Goal: Check status: Check status

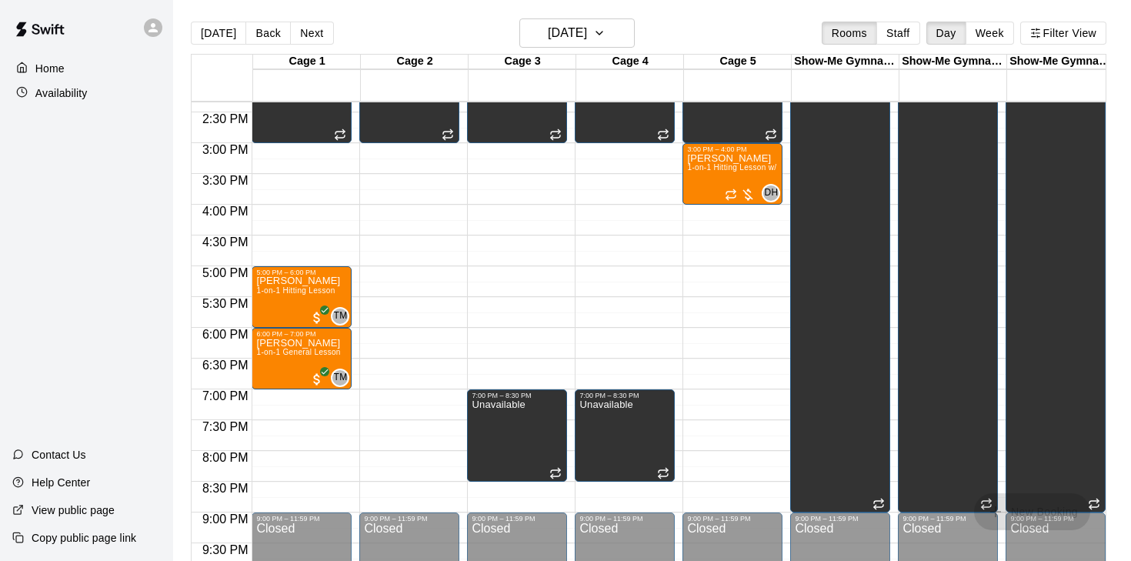
scroll to position [875, 0]
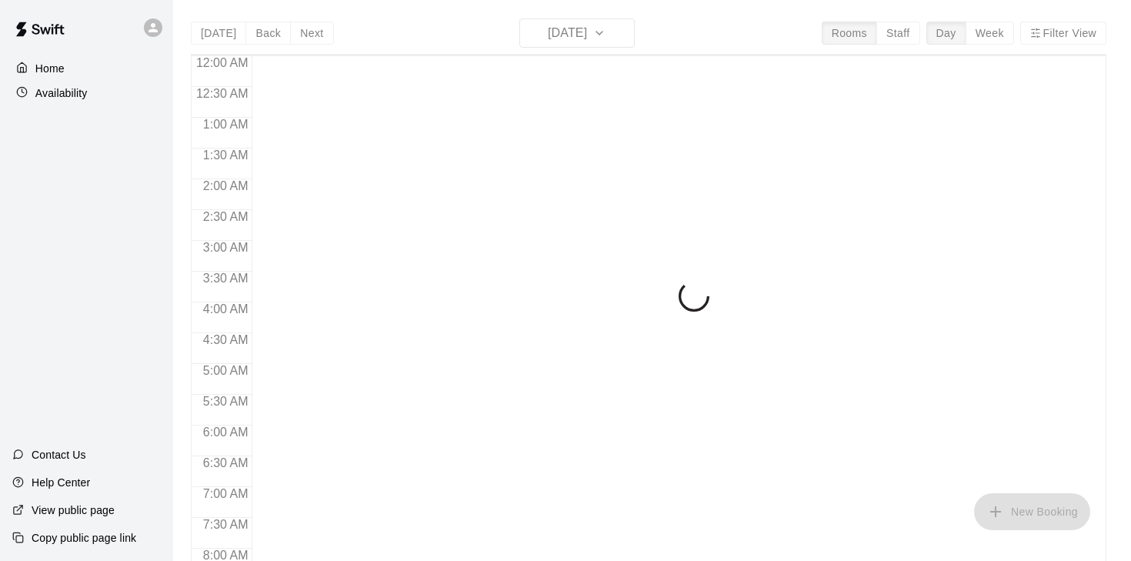
scroll to position [664, 0]
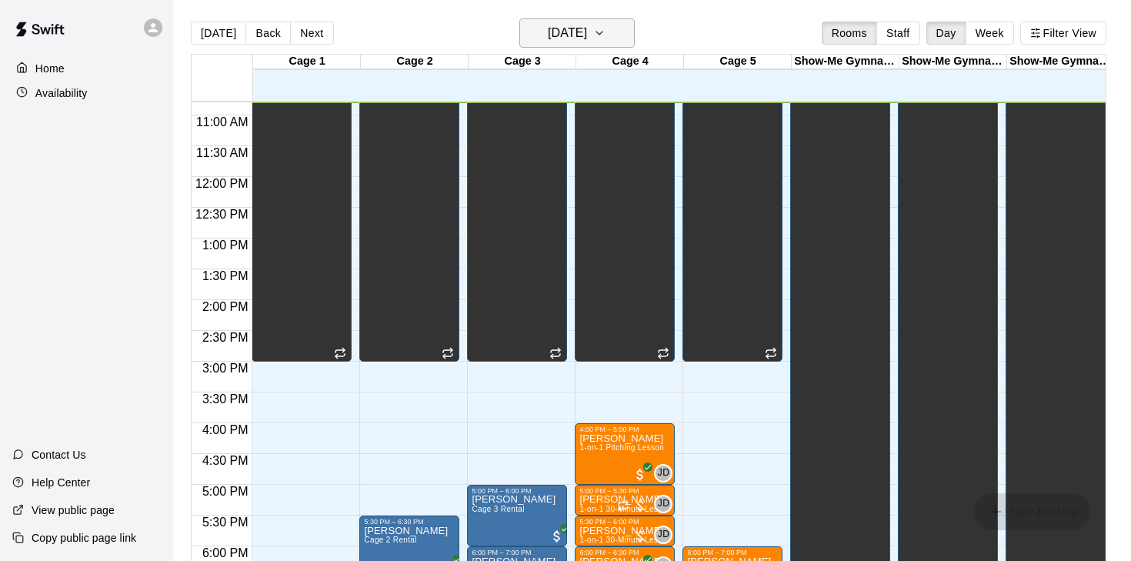
click at [574, 30] on h6 "Monday Sep 15" at bounding box center [567, 33] width 39 height 22
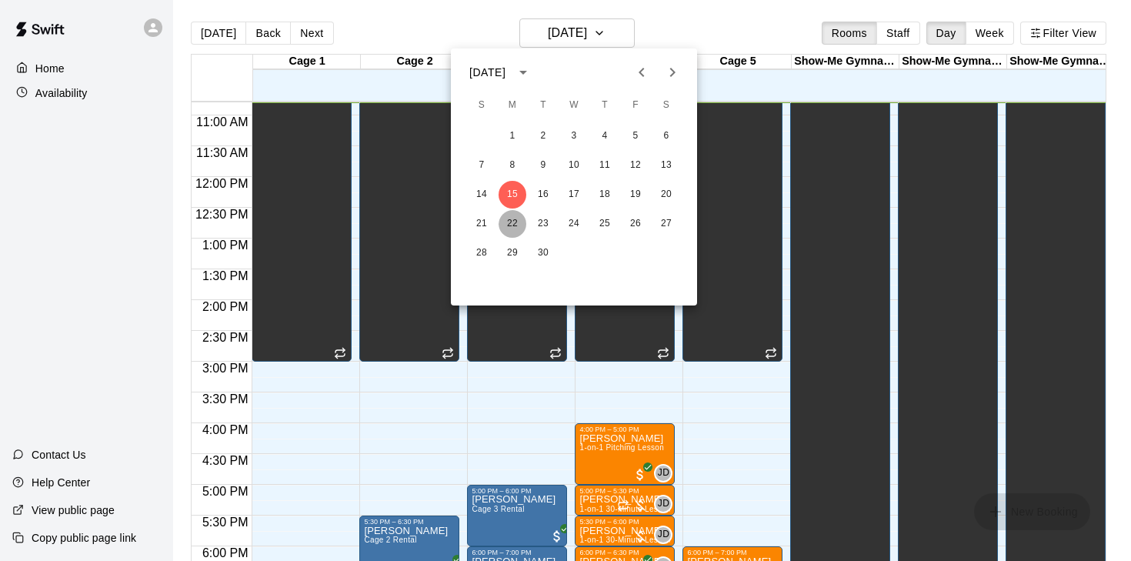
click at [515, 219] on button "22" at bounding box center [512, 224] width 28 height 28
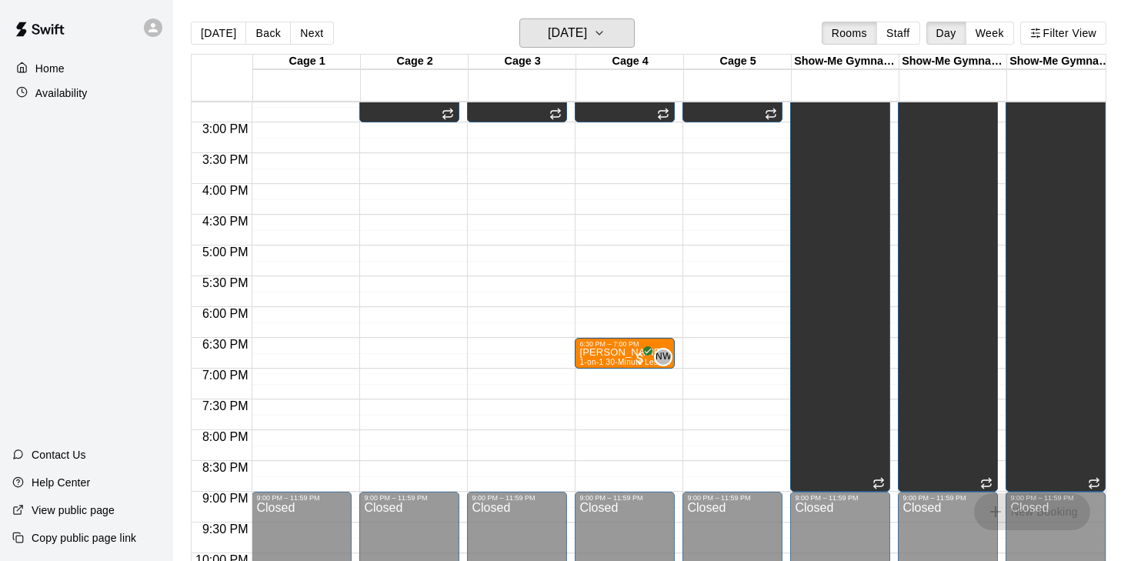
scroll to position [1002, 0]
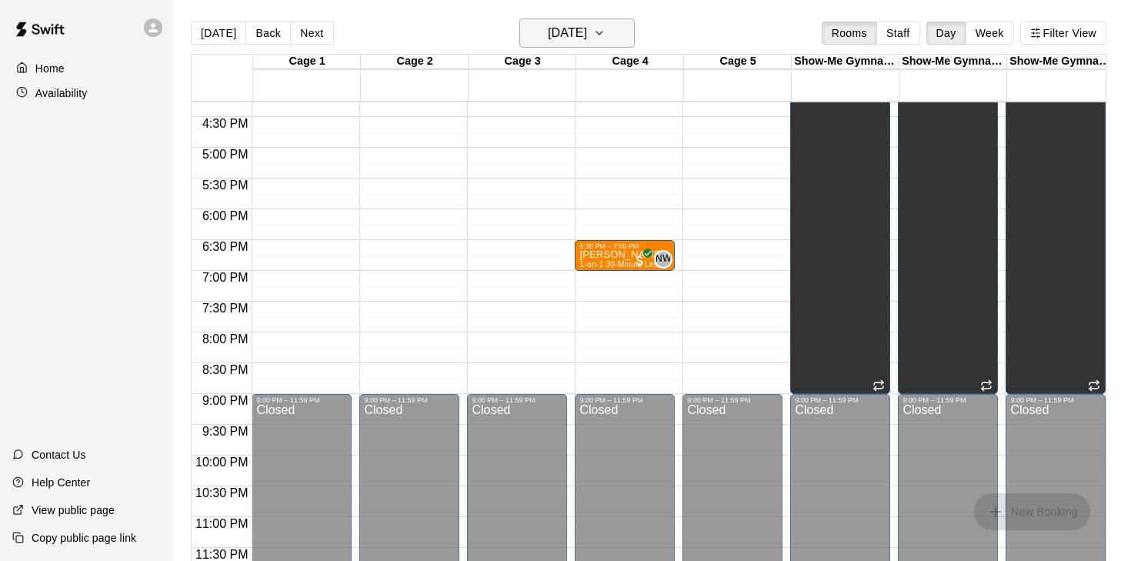
click at [548, 42] on h6 "Monday Sep 22" at bounding box center [567, 33] width 39 height 22
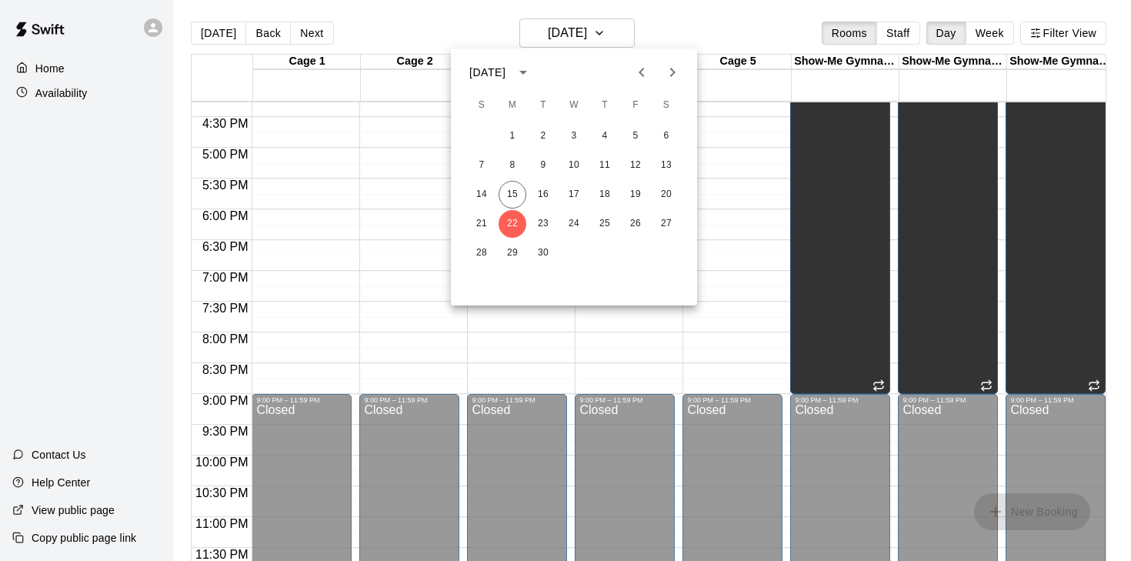
click at [522, 183] on div "14 15 16 17 18 19 20" at bounding box center [574, 195] width 246 height 28
click at [519, 193] on button "15" at bounding box center [512, 195] width 28 height 28
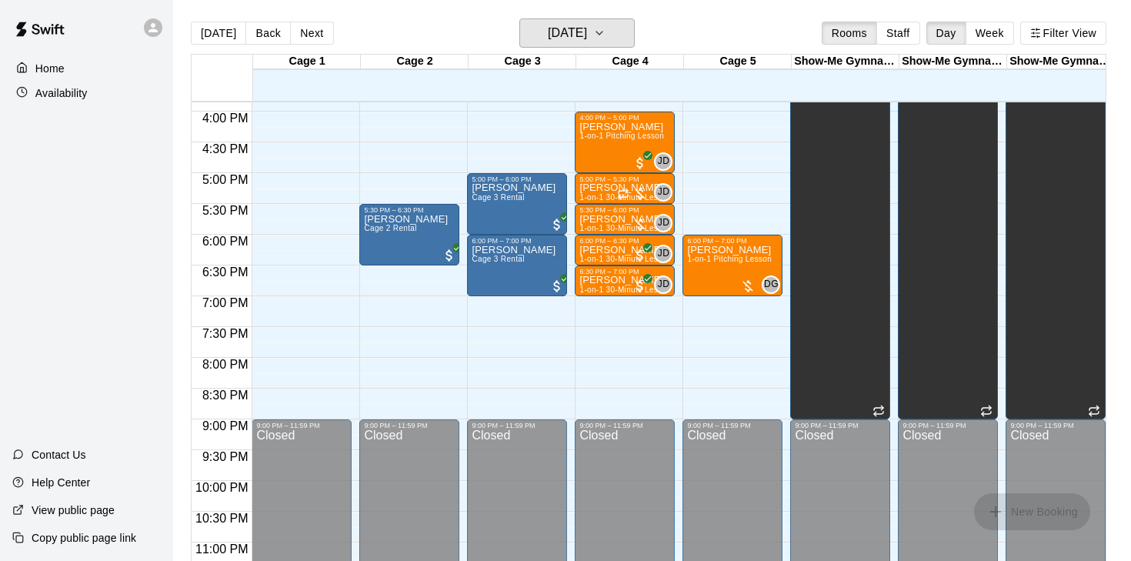
scroll to position [975, 0]
